Goal: Navigation & Orientation: Find specific page/section

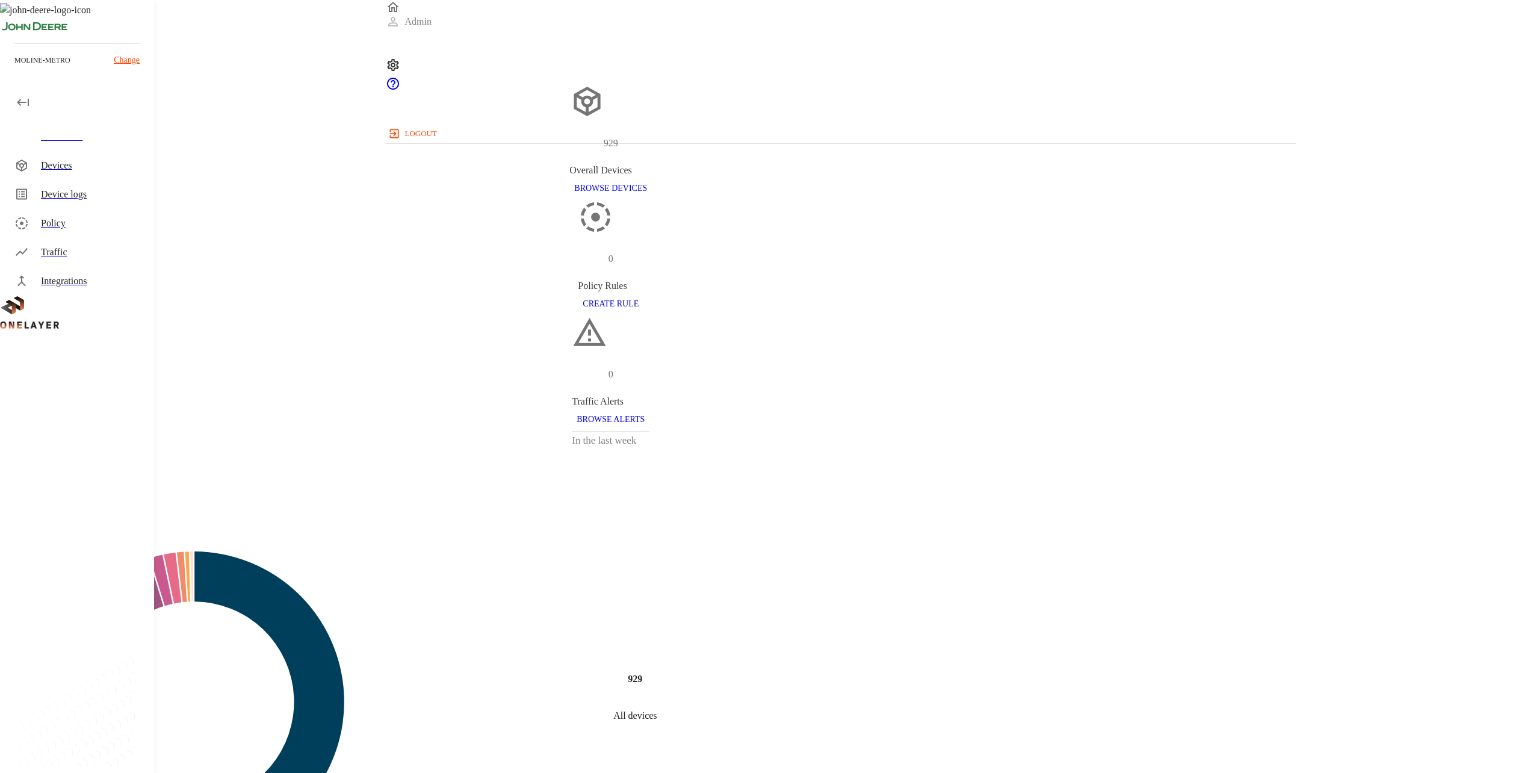
click at [132, 65] on div "moline-metro Change" at bounding box center [77, 64] width 154 height 43
click at [128, 63] on p "Change" at bounding box center [127, 60] width 26 height 13
click at [137, 63] on p "Change" at bounding box center [127, 60] width 26 height 13
click at [127, 62] on p "Change" at bounding box center [127, 60] width 26 height 13
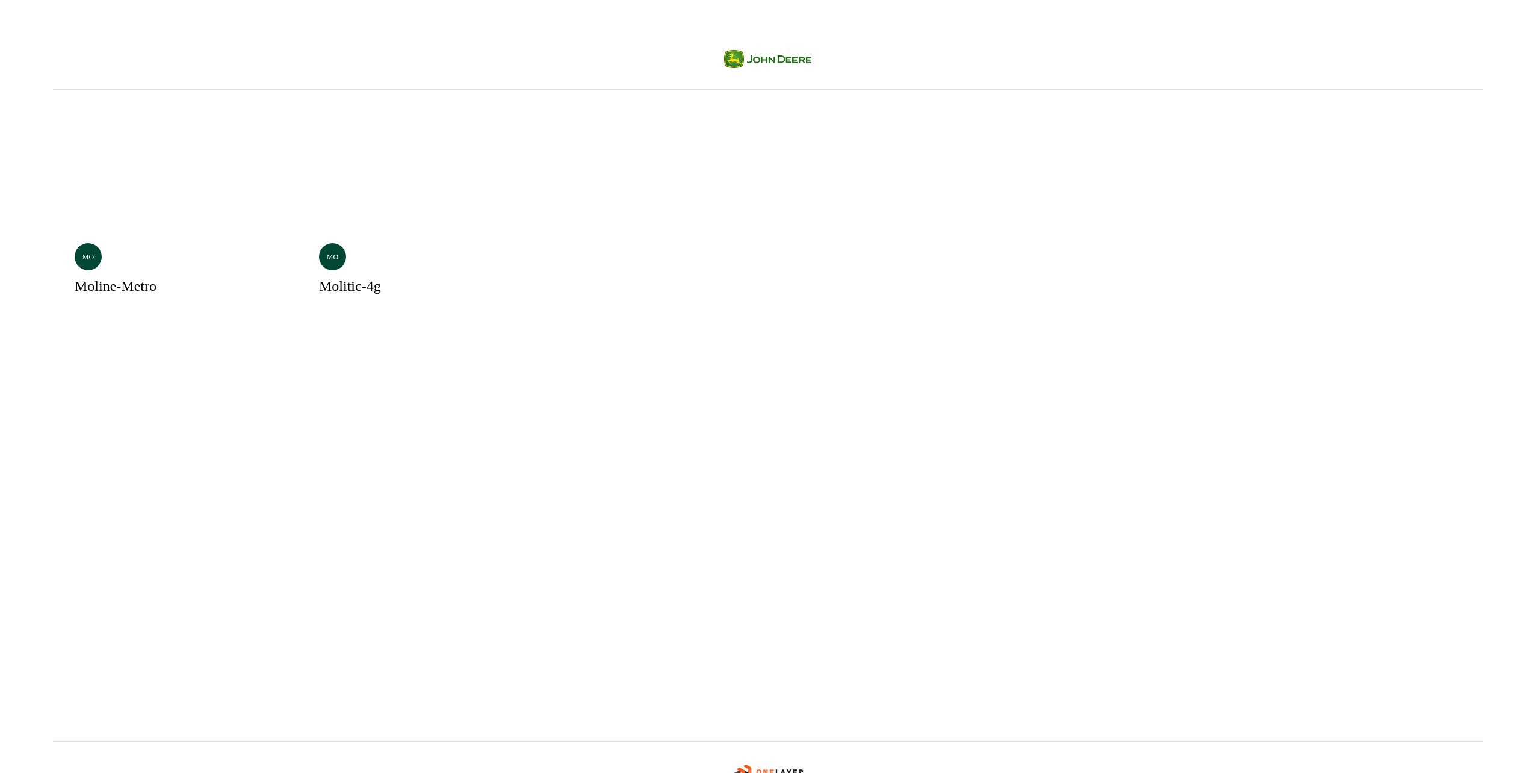
drag, startPoint x: 562, startPoint y: 230, endPoint x: 592, endPoint y: 235, distance: 29.9
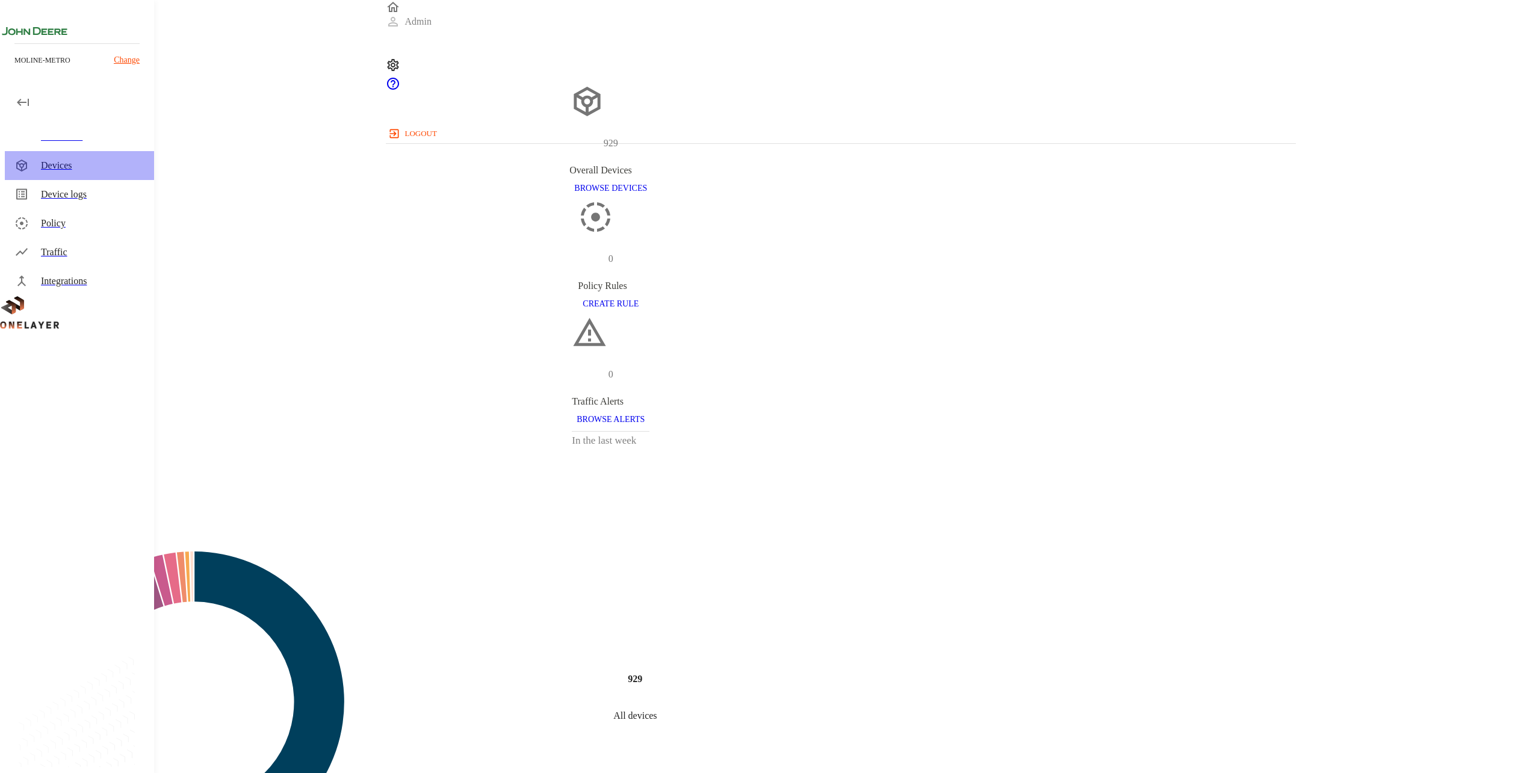
click at [103, 164] on div "Devices" at bounding box center [93, 165] width 104 height 14
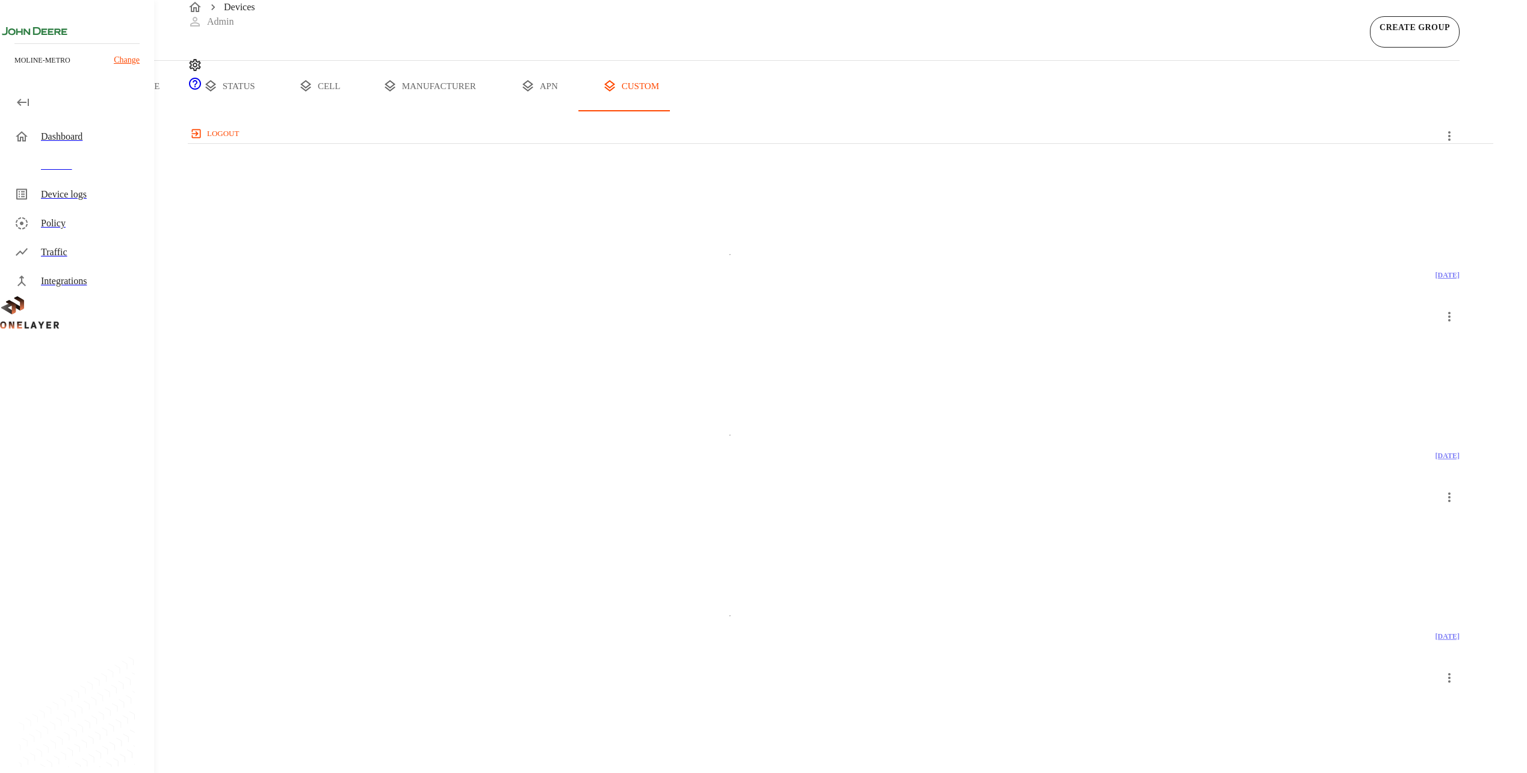
click at [184, 111] on button "type" at bounding box center [139, 86] width 90 height 51
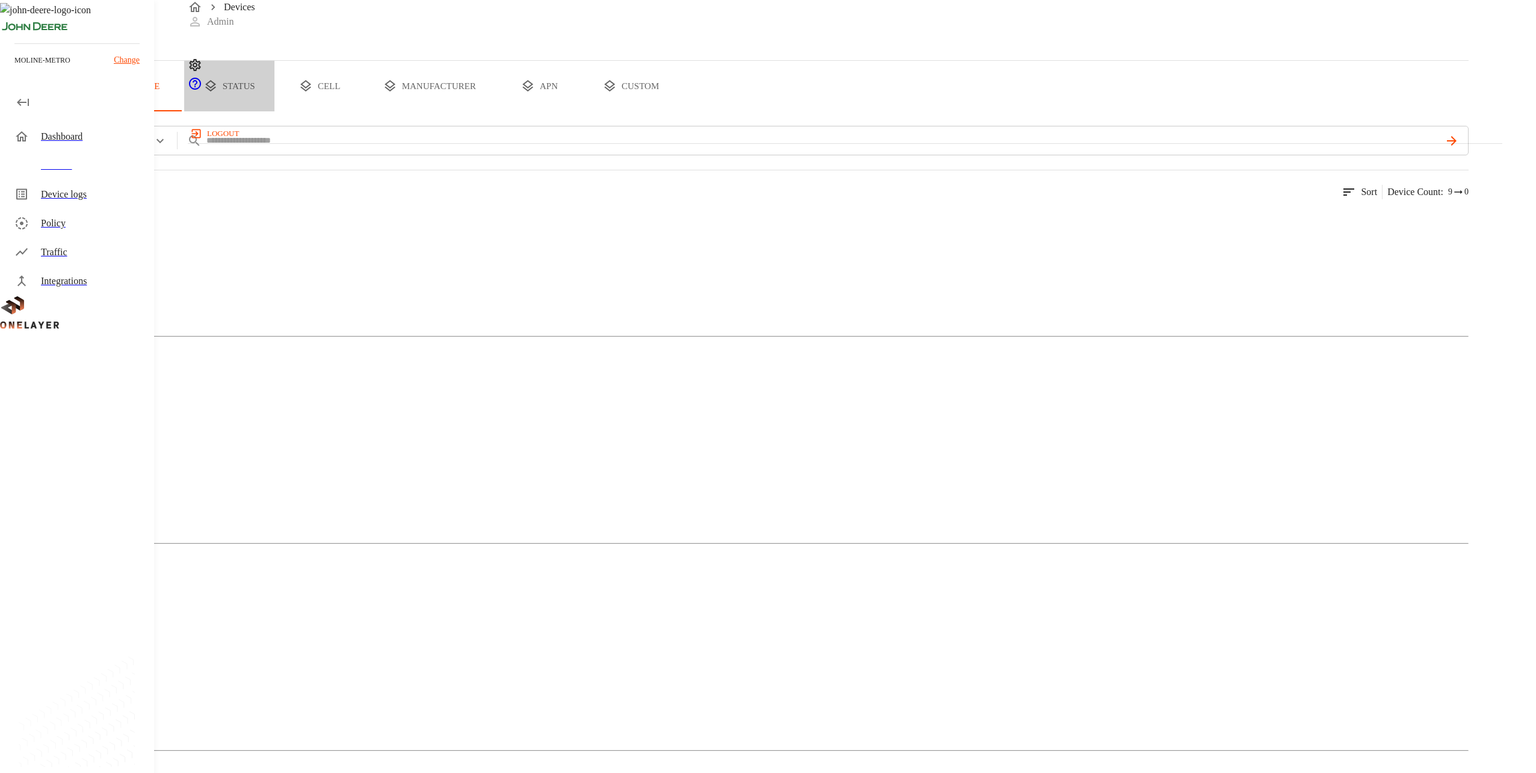
click at [274, 111] on button "status" at bounding box center [229, 86] width 90 height 51
click at [365, 111] on button "cell" at bounding box center [319, 86] width 90 height 51
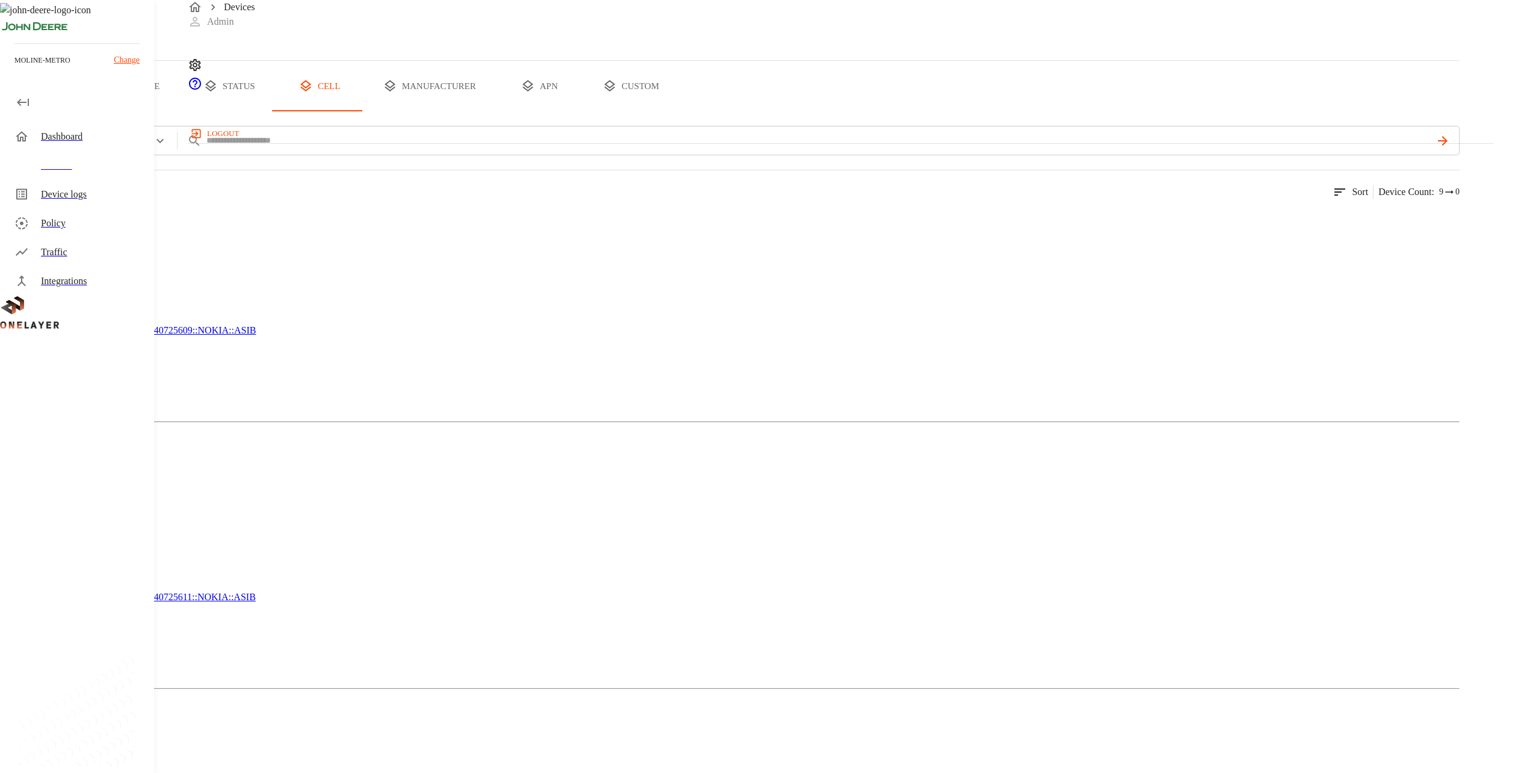
click at [494, 111] on button "manufacturer" at bounding box center [429, 86] width 129 height 51
click at [76, 132] on div "Dashboard" at bounding box center [93, 136] width 104 height 14
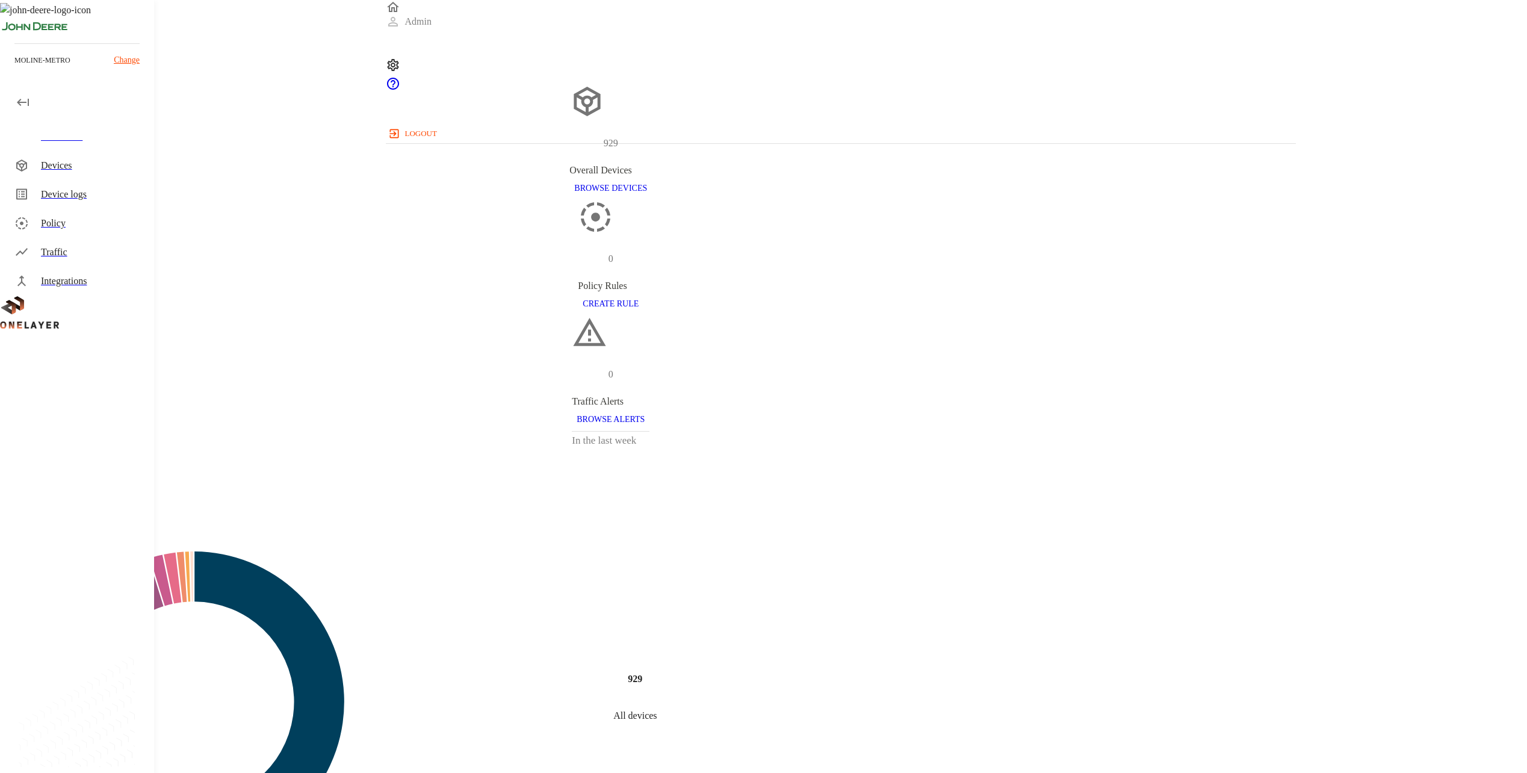
click at [129, 63] on p "Change" at bounding box center [127, 60] width 26 height 13
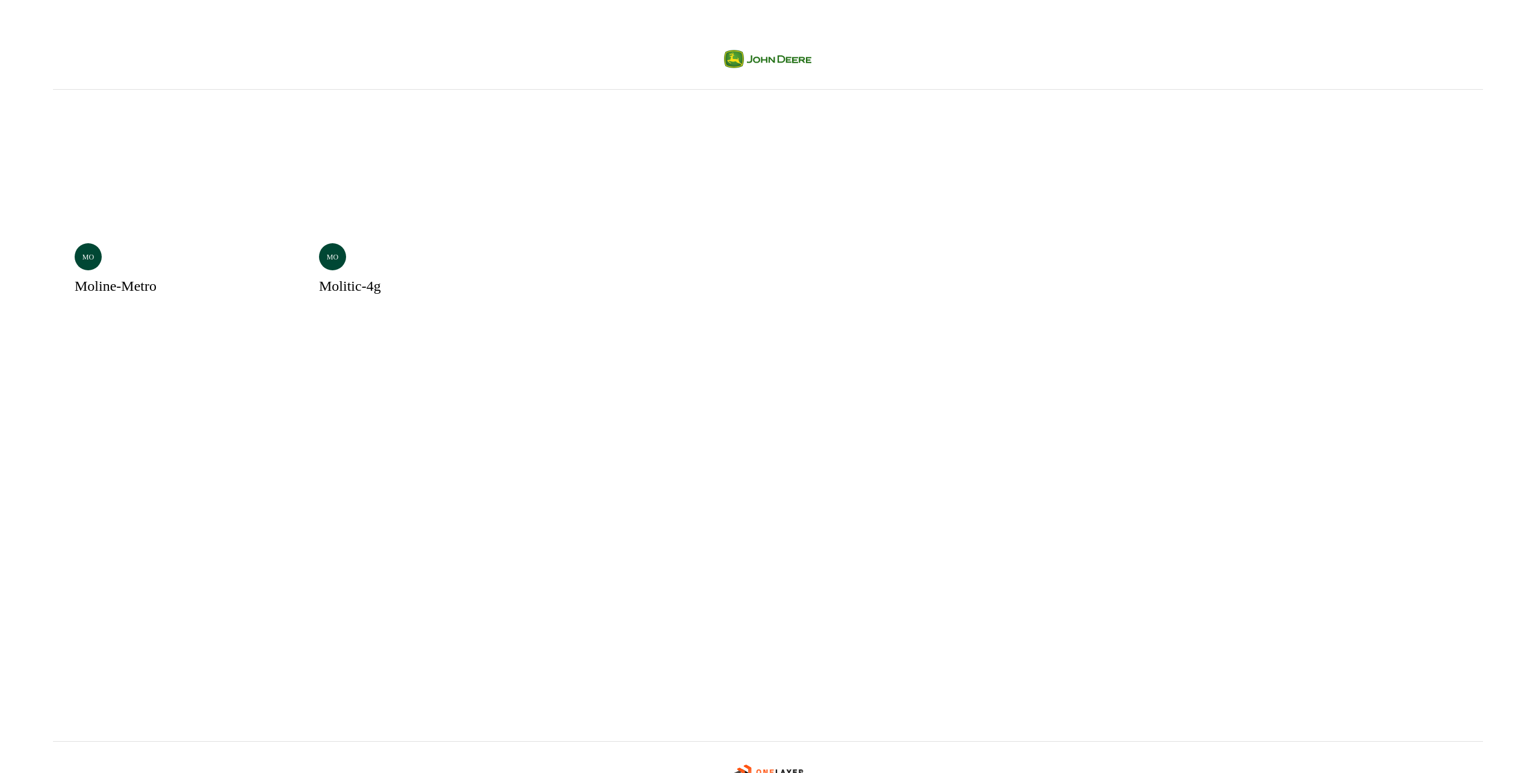
click at [260, 533] on div "Selected mo moline-metro mo molitic-4g" at bounding box center [768, 415] width 1430 height 651
